Goal: Check status: Check status

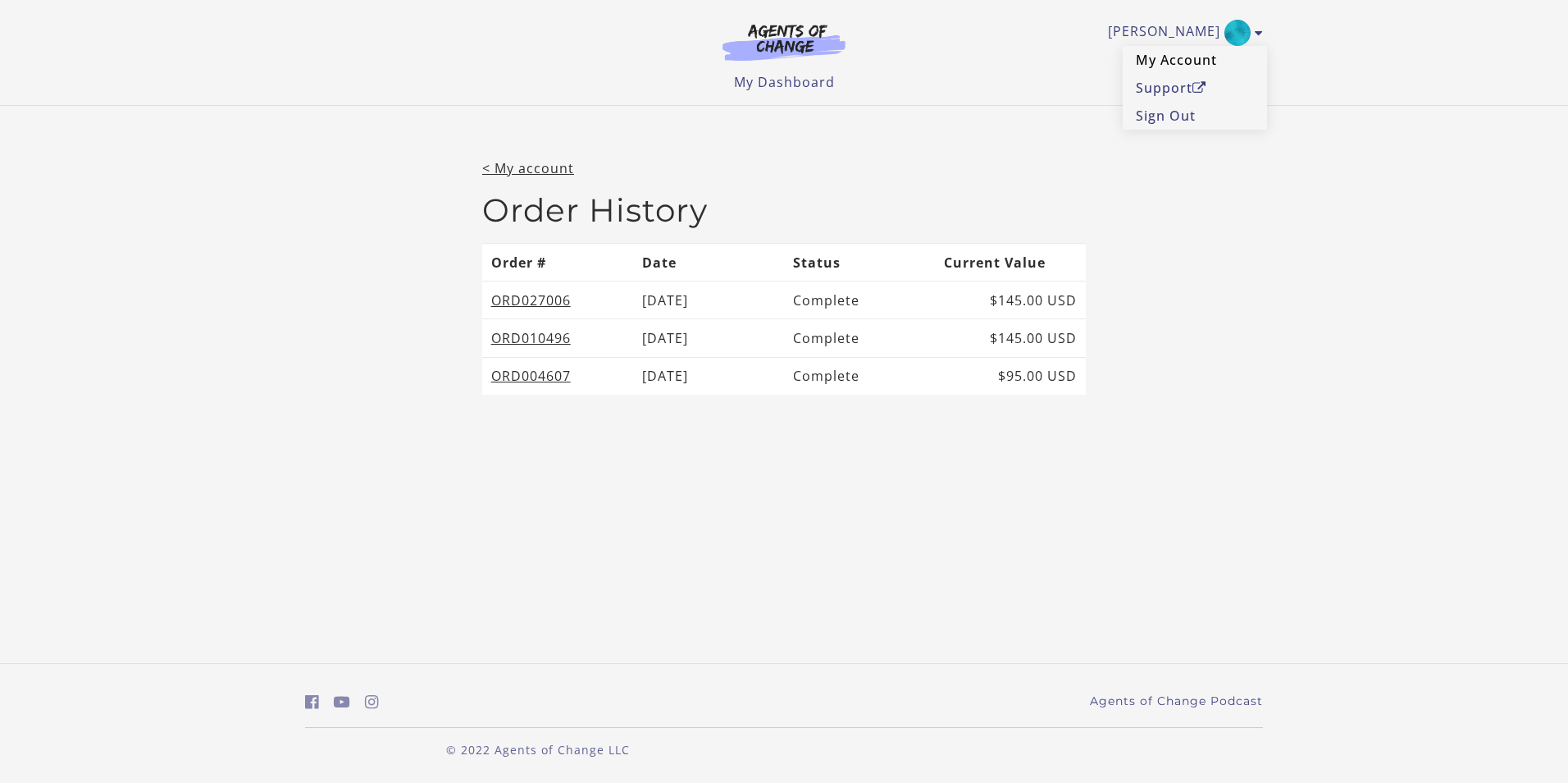
click at [1167, 61] on link "My Account" at bounding box center [1195, 60] width 145 height 28
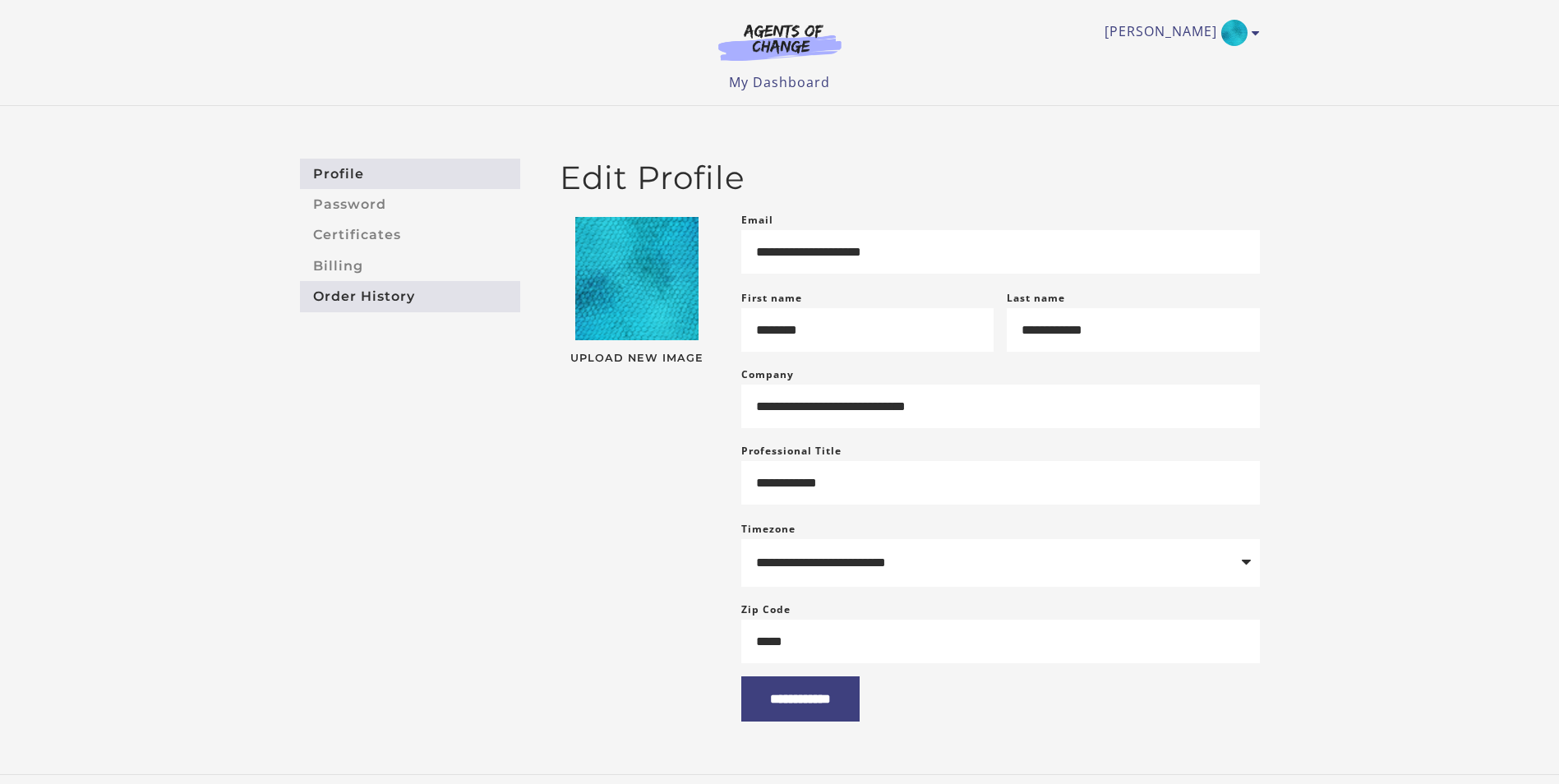
click at [369, 283] on link "Order History" at bounding box center [410, 296] width 220 height 30
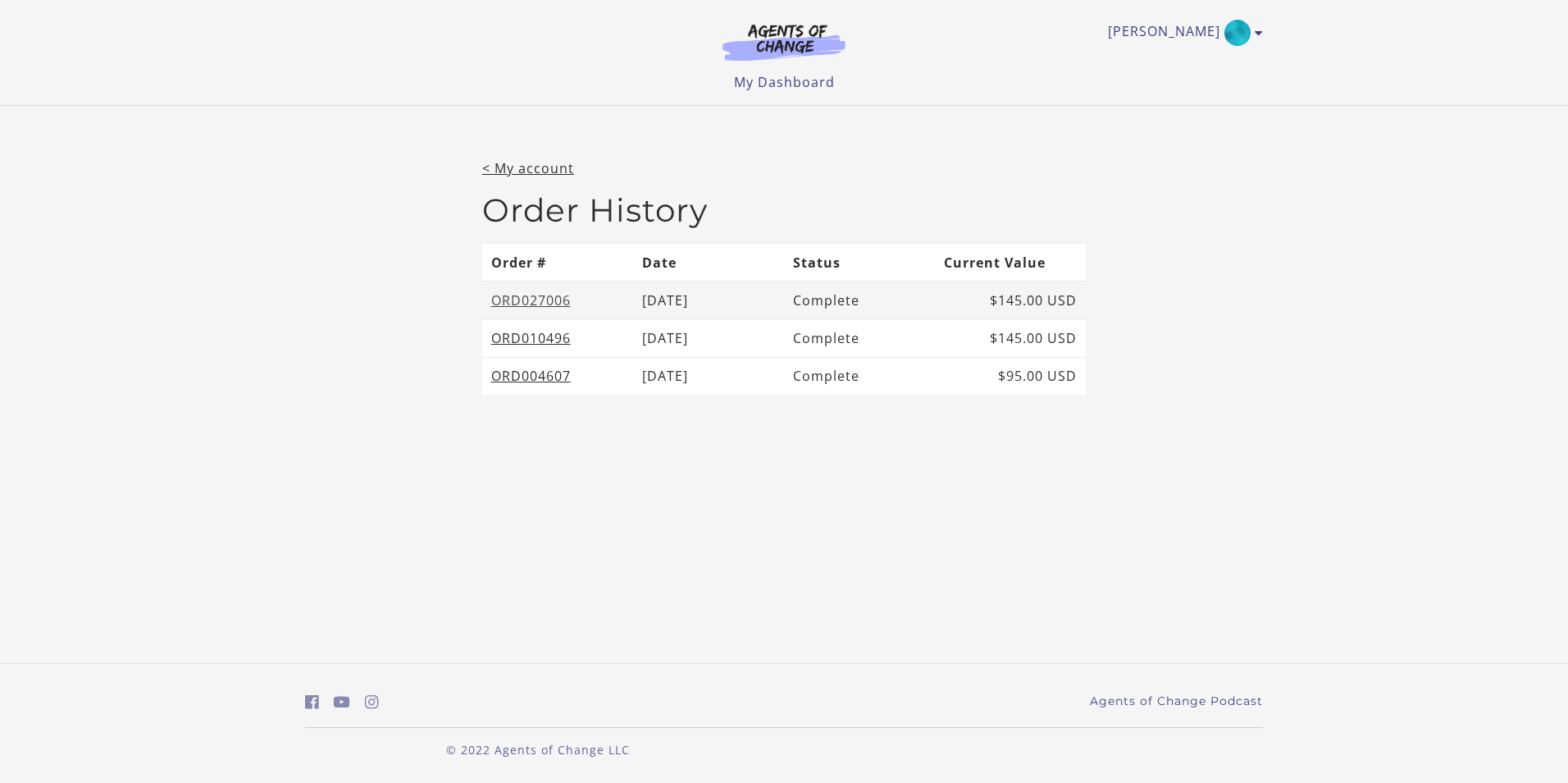
click at [512, 296] on link "ORD027006" at bounding box center [531, 300] width 80 height 18
